Goal: Information Seeking & Learning: Check status

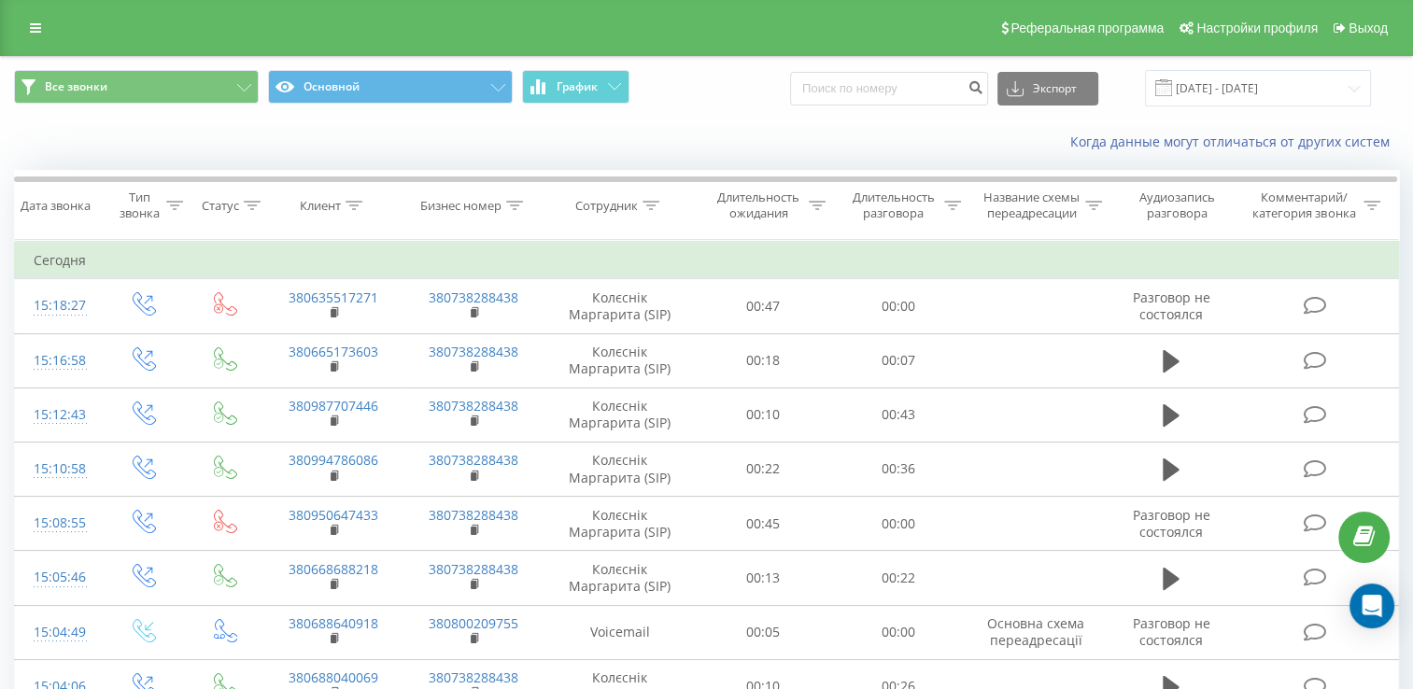
click at [893, 39] on div "Реферальная программа Настройки профиля Выход" at bounding box center [706, 28] width 1413 height 56
click at [912, 78] on input at bounding box center [889, 89] width 198 height 34
paste input "380688640918"
click at [844, 89] on input "380688640918" at bounding box center [889, 89] width 198 height 34
type input "0688640918"
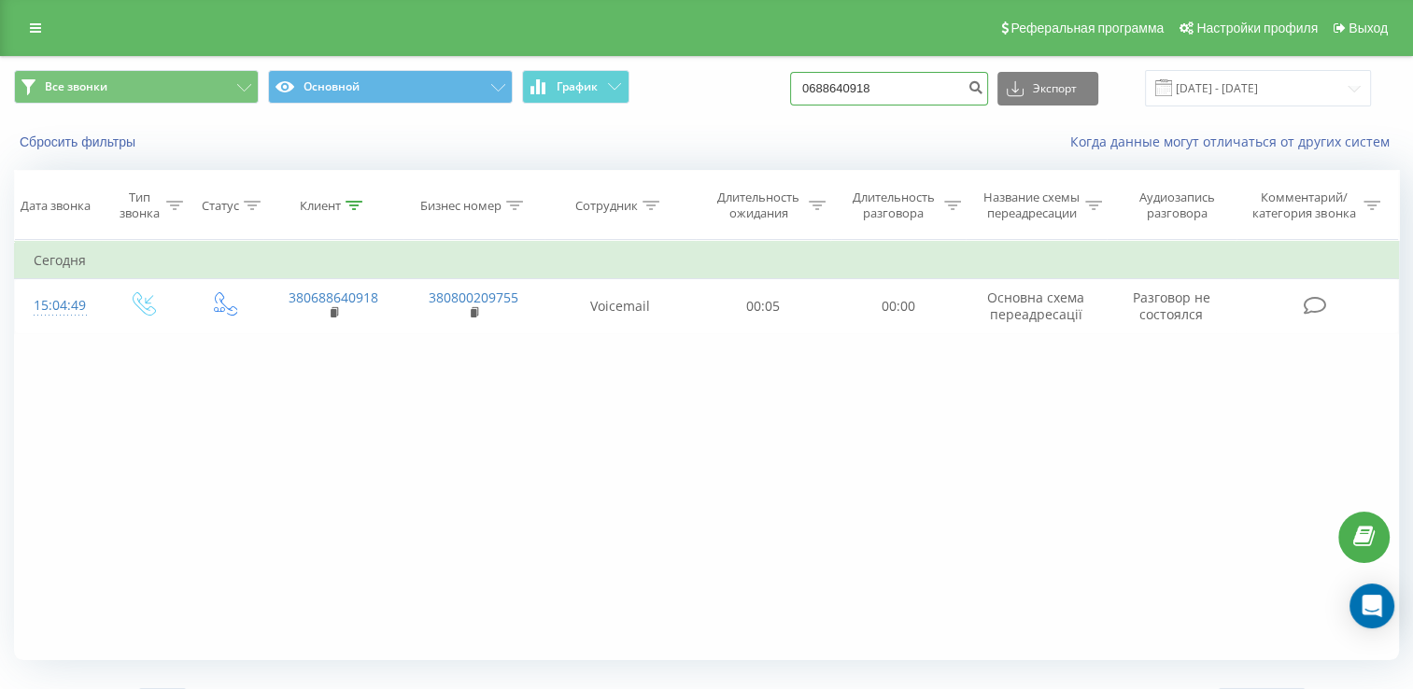
click at [849, 73] on input "0688640918" at bounding box center [889, 89] width 198 height 34
paste input "38096780233"
drag, startPoint x: 847, startPoint y: 86, endPoint x: 755, endPoint y: 78, distance: 92.9
click at [755, 78] on div "Все звонки Основной График 380967802338 Экспорт .csv .xls .xlsx 21.06.2025 - 21…" at bounding box center [706, 88] width 1385 height 36
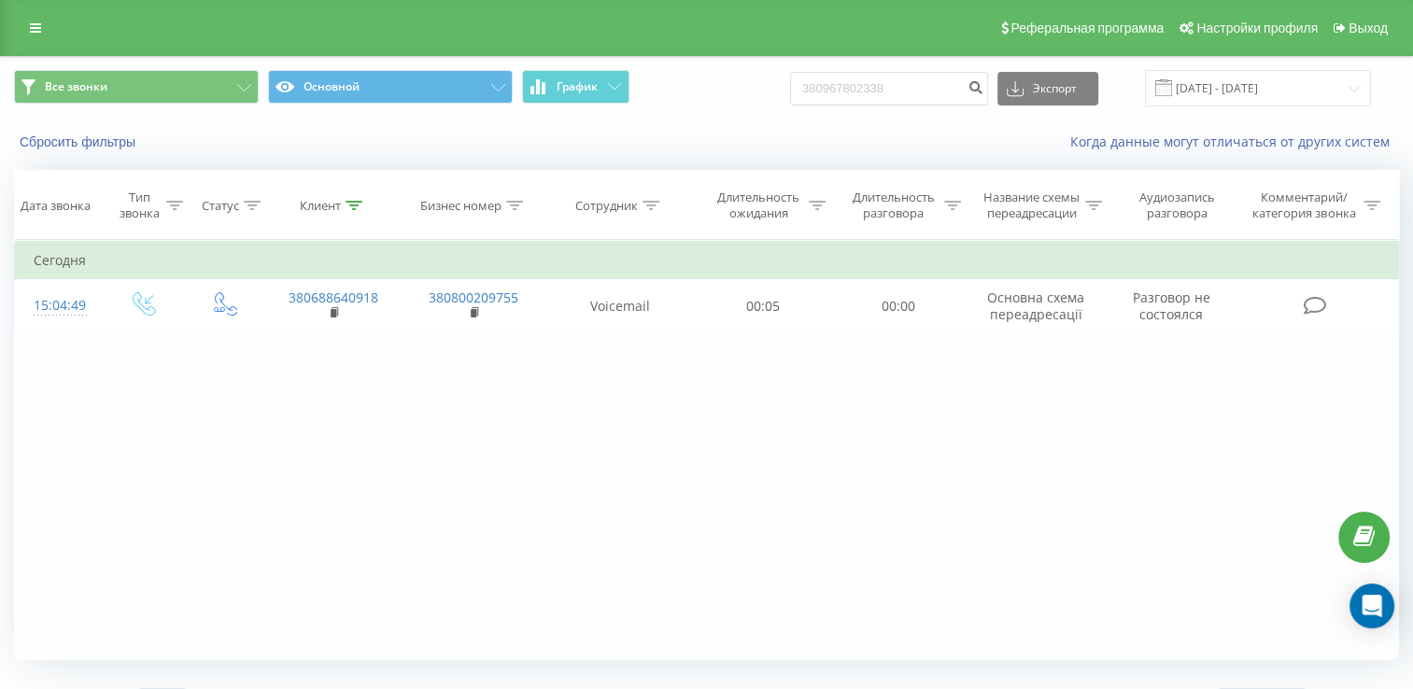
click at [755, 78] on div "Все звонки Основной График 380967802338 Экспорт .csv .xls .xlsx 21.06.2025 - 21…" at bounding box center [706, 88] width 1385 height 36
click at [832, 99] on input "380967802338" at bounding box center [889, 89] width 198 height 34
click at [846, 95] on input "380967802338" at bounding box center [889, 89] width 198 height 34
type input "0967802338"
